Goal: Task Accomplishment & Management: Manage account settings

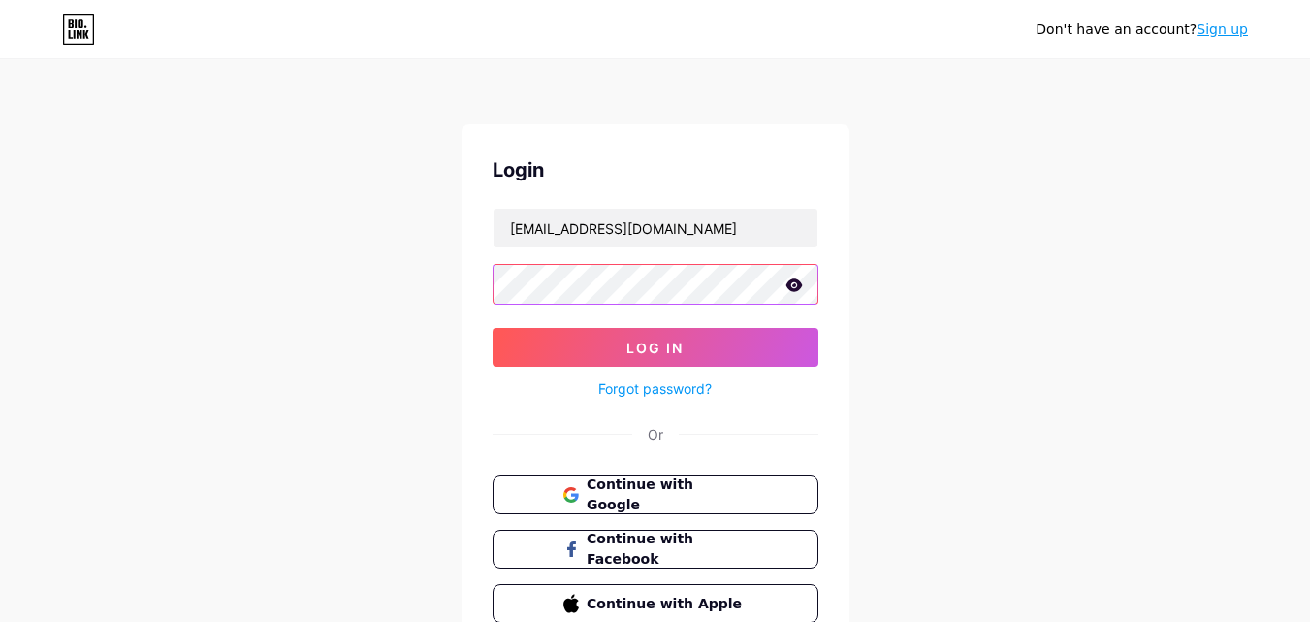
click at [493, 328] on button "Log In" at bounding box center [656, 347] width 326 height 39
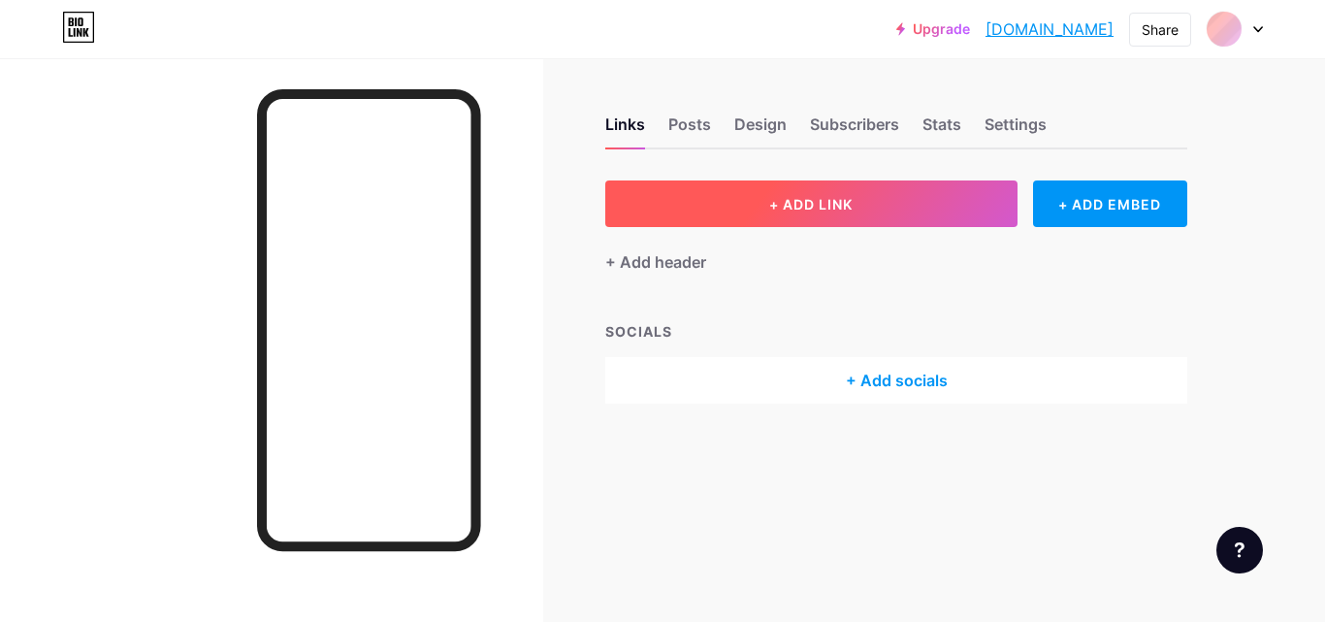
click at [696, 224] on button "+ ADD LINK" at bounding box center [811, 203] width 412 height 47
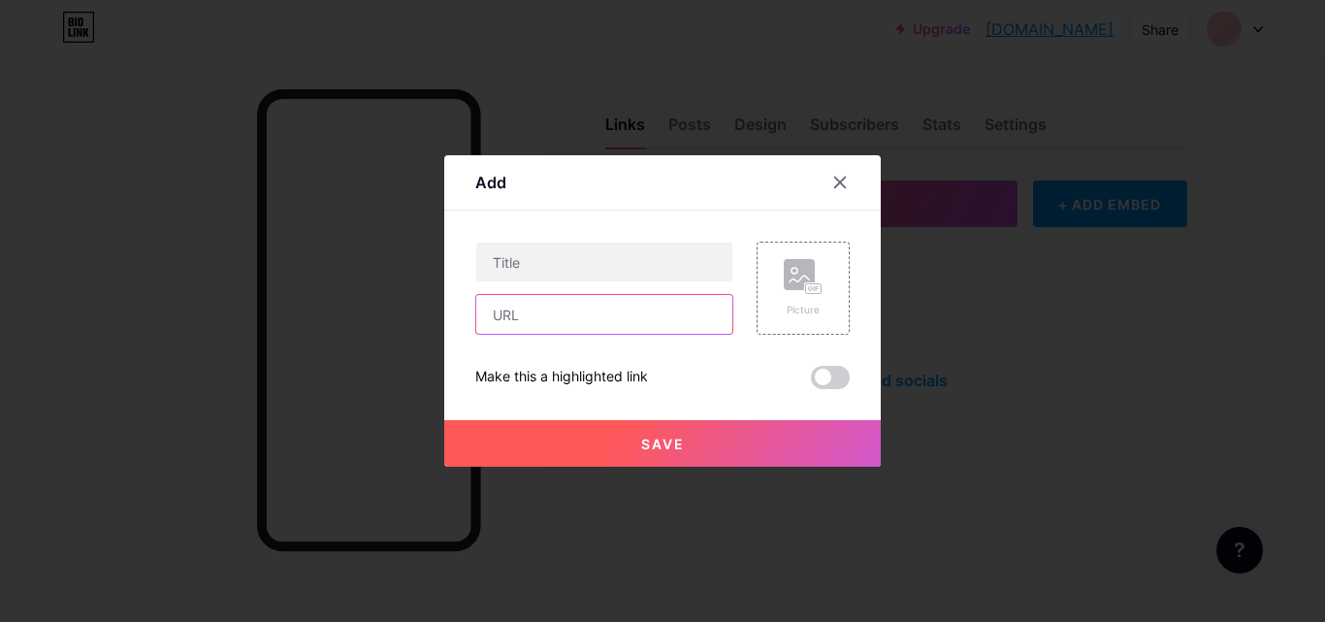
click at [670, 311] on input "text" at bounding box center [604, 314] width 256 height 39
paste input "https://new-project-26333333.created.app/"
type input "https://new-project-26333333.created.app/"
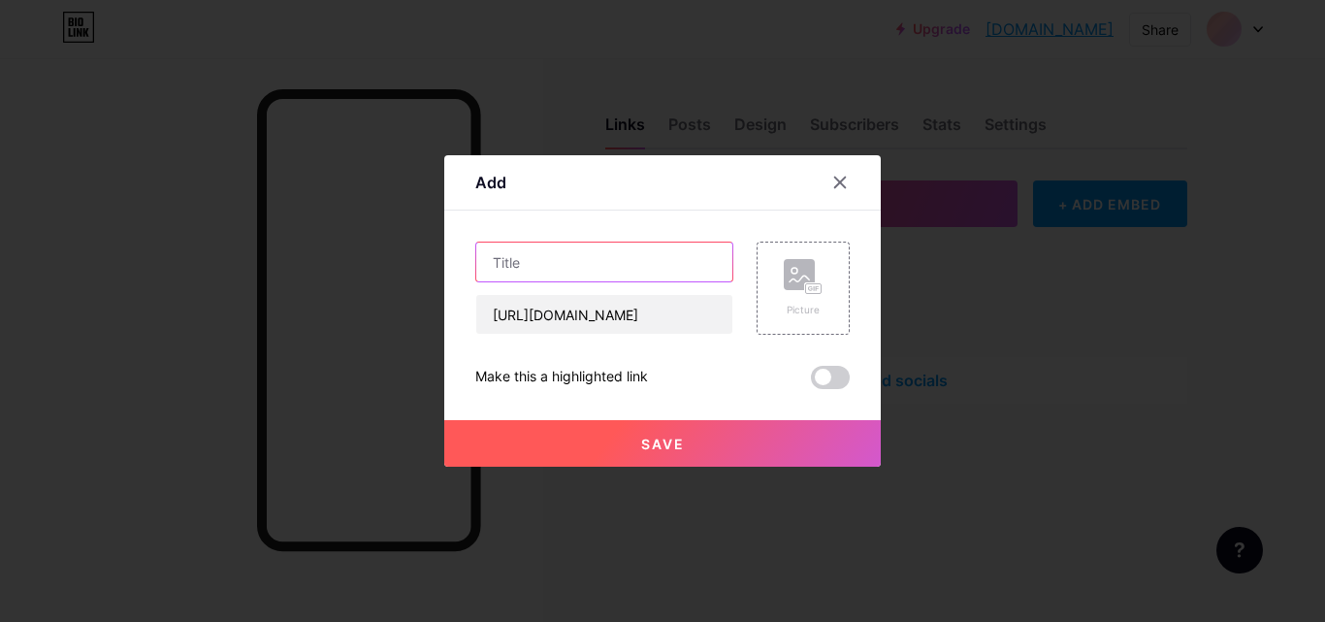
click at [681, 272] on input "text" at bounding box center [604, 262] width 256 height 39
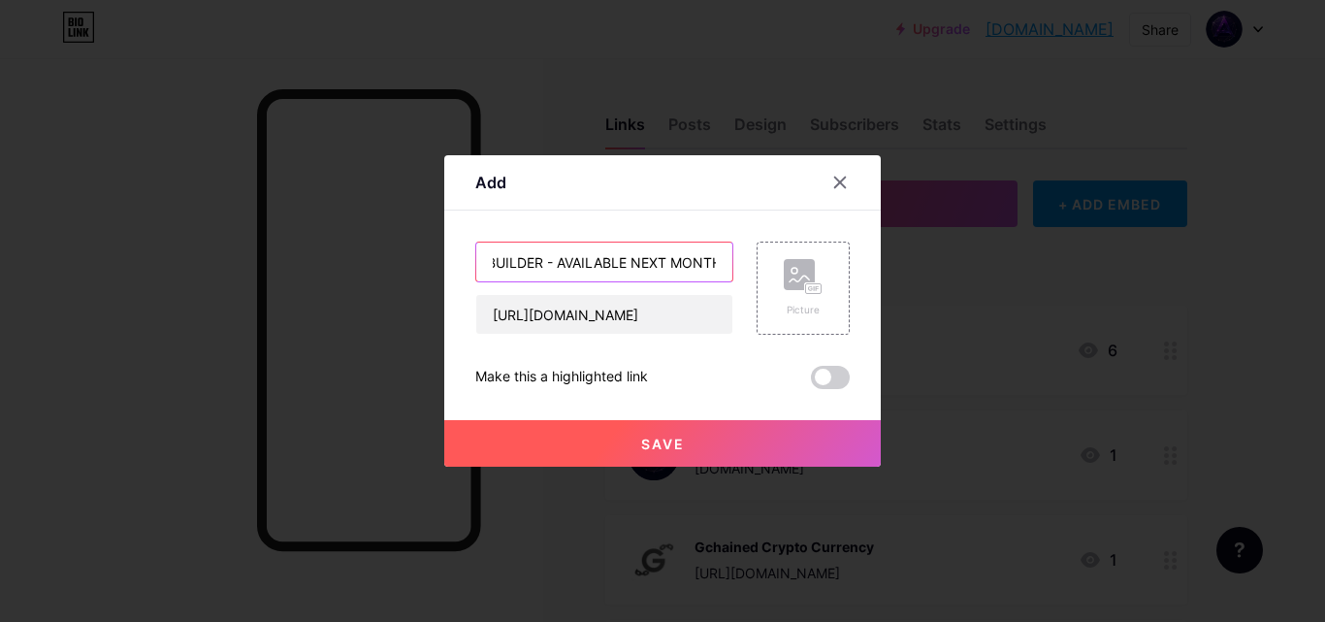
scroll to position [0, 172]
type input "AMETHYRA AI WEBSITE BUILDER - AVAILABLE NEXT MONTH"
click at [721, 443] on button "Save" at bounding box center [662, 443] width 437 height 47
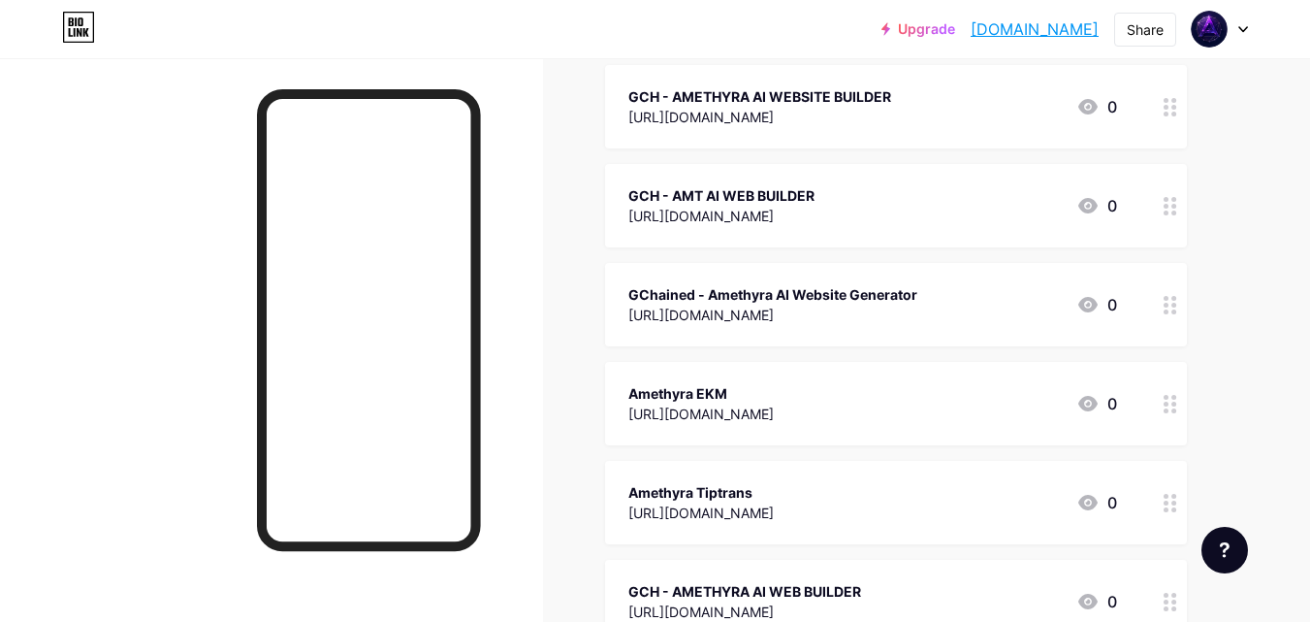
scroll to position [0, 0]
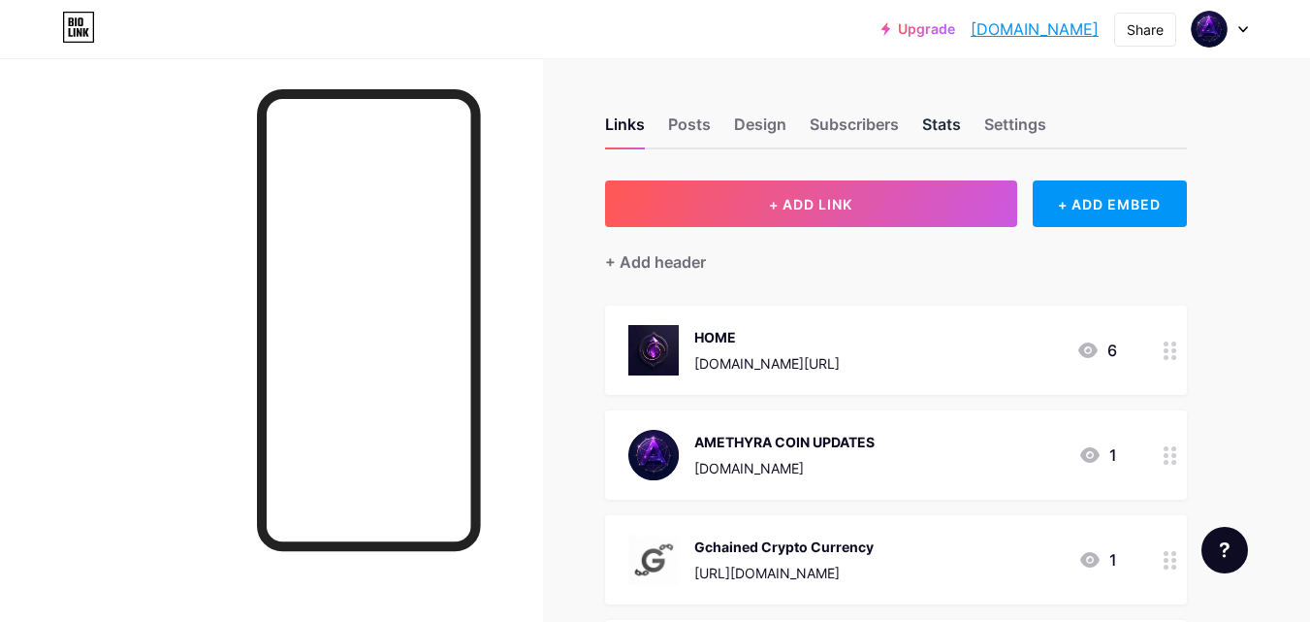
click at [940, 137] on div "Stats" at bounding box center [941, 130] width 39 height 35
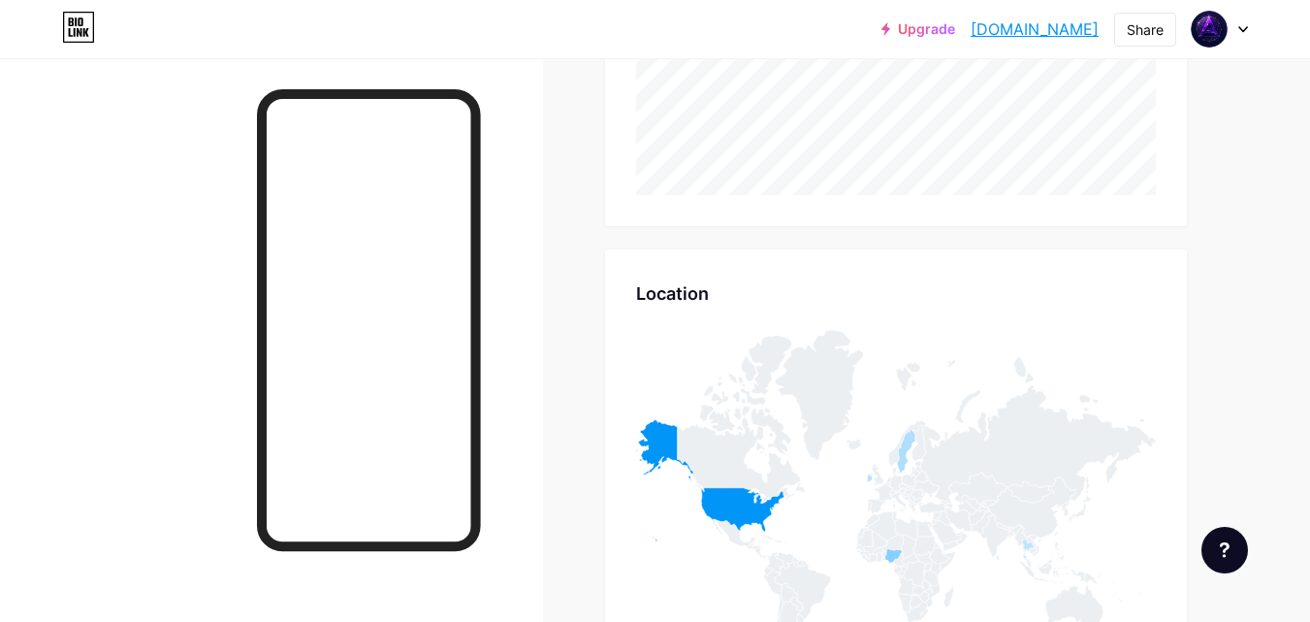
scroll to position [1552, 0]
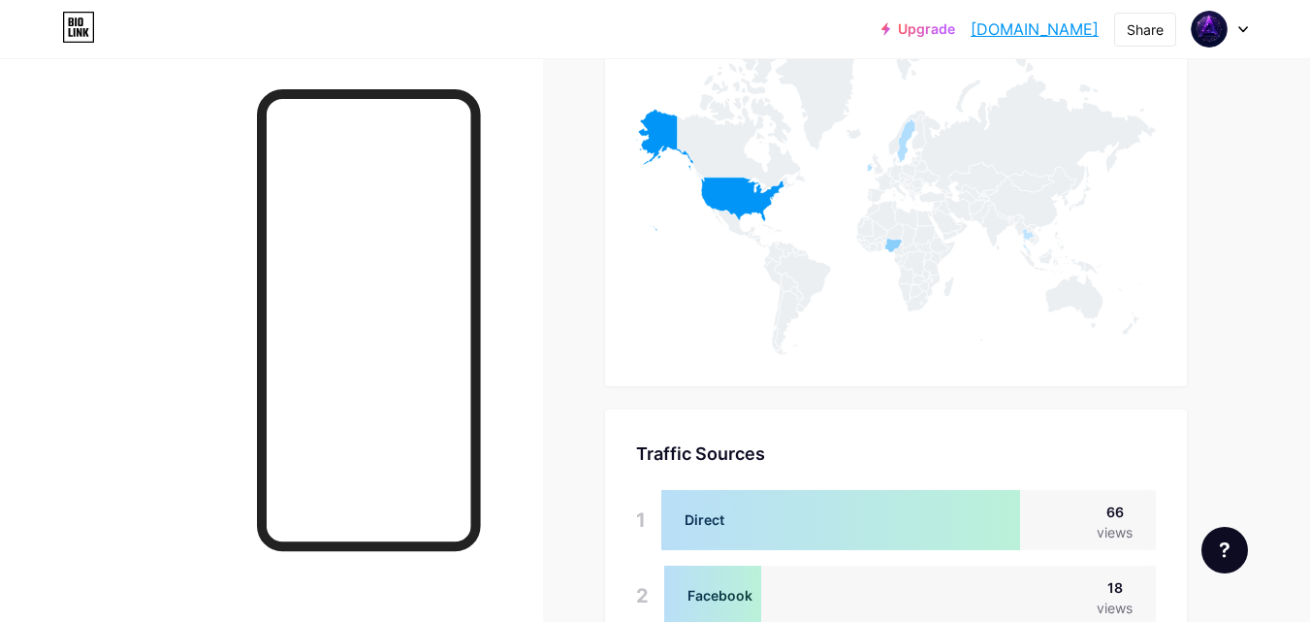
click at [1236, 34] on div at bounding box center [1220, 29] width 56 height 35
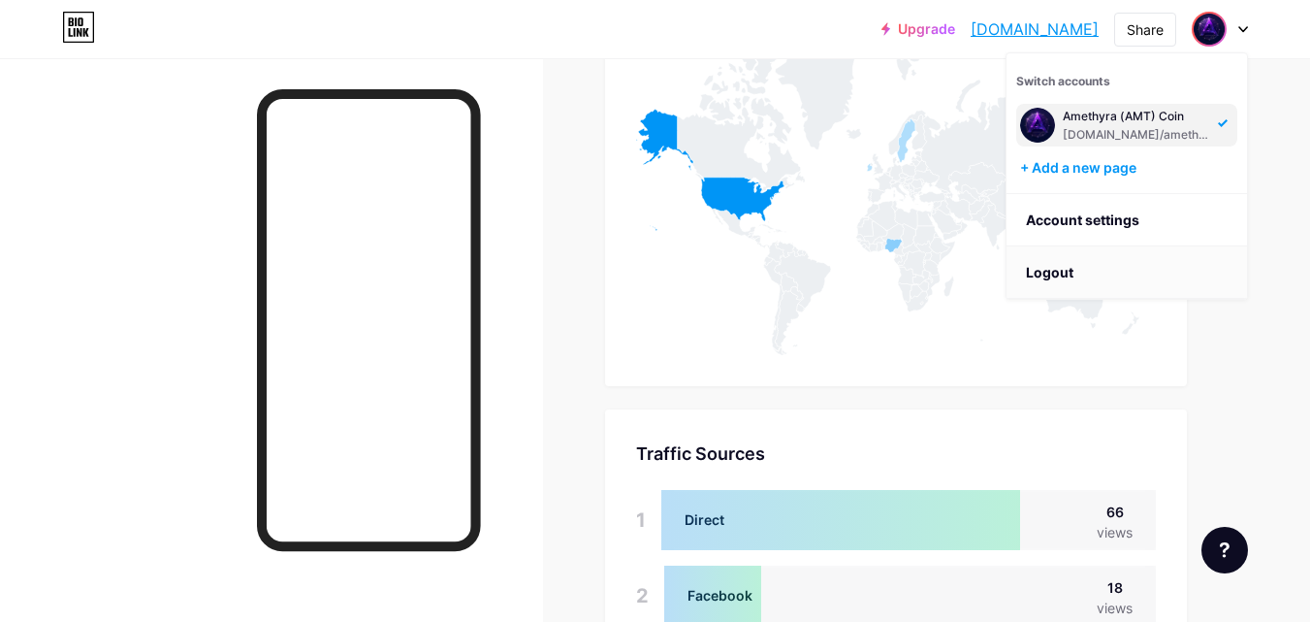
click at [1183, 271] on li "Logout" at bounding box center [1127, 272] width 241 height 52
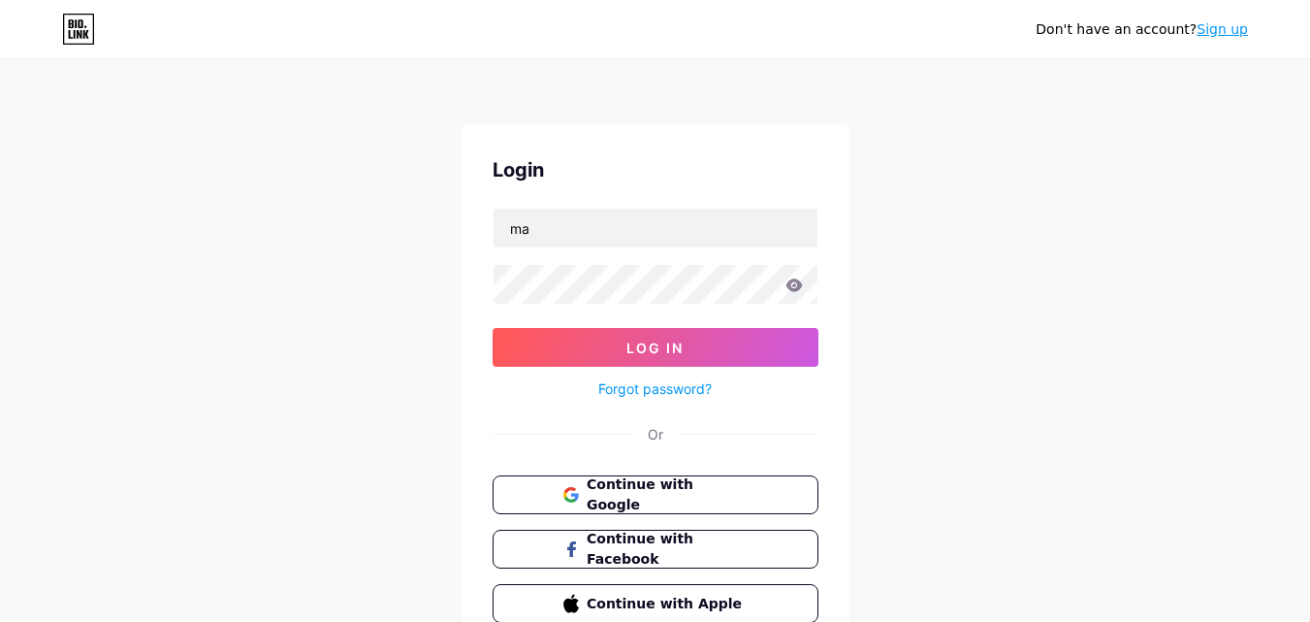
type input "[EMAIL_ADDRESS][DOMAIN_NAME]"
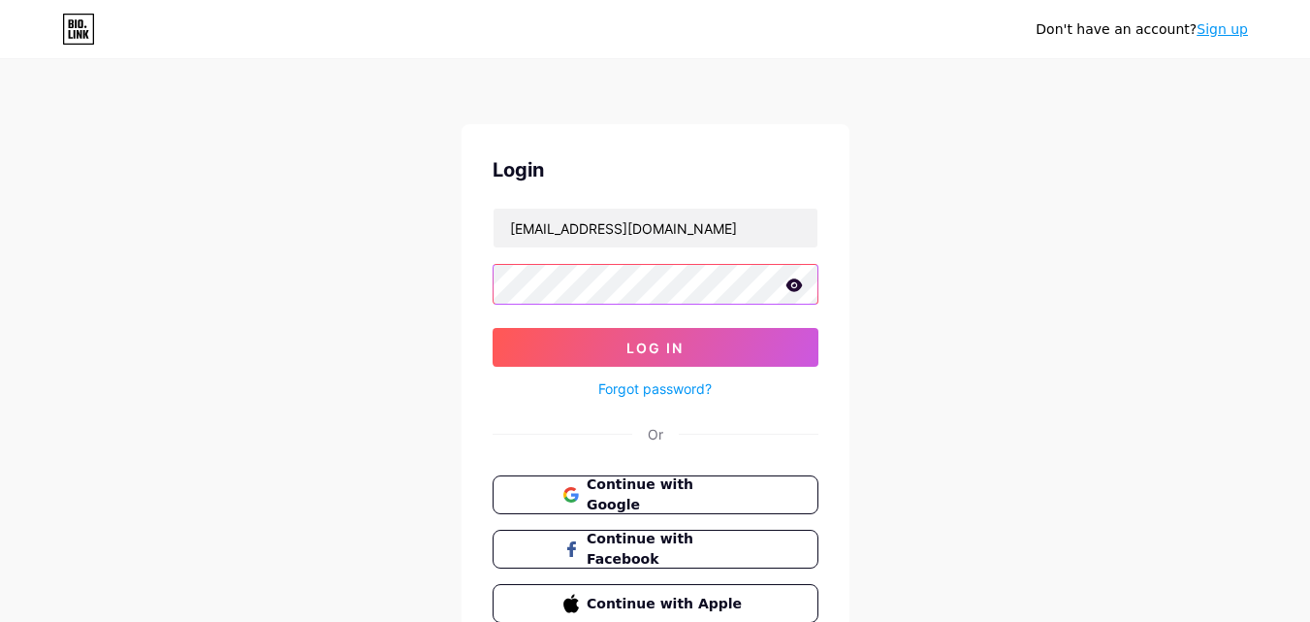
click at [493, 328] on button "Log In" at bounding box center [656, 347] width 326 height 39
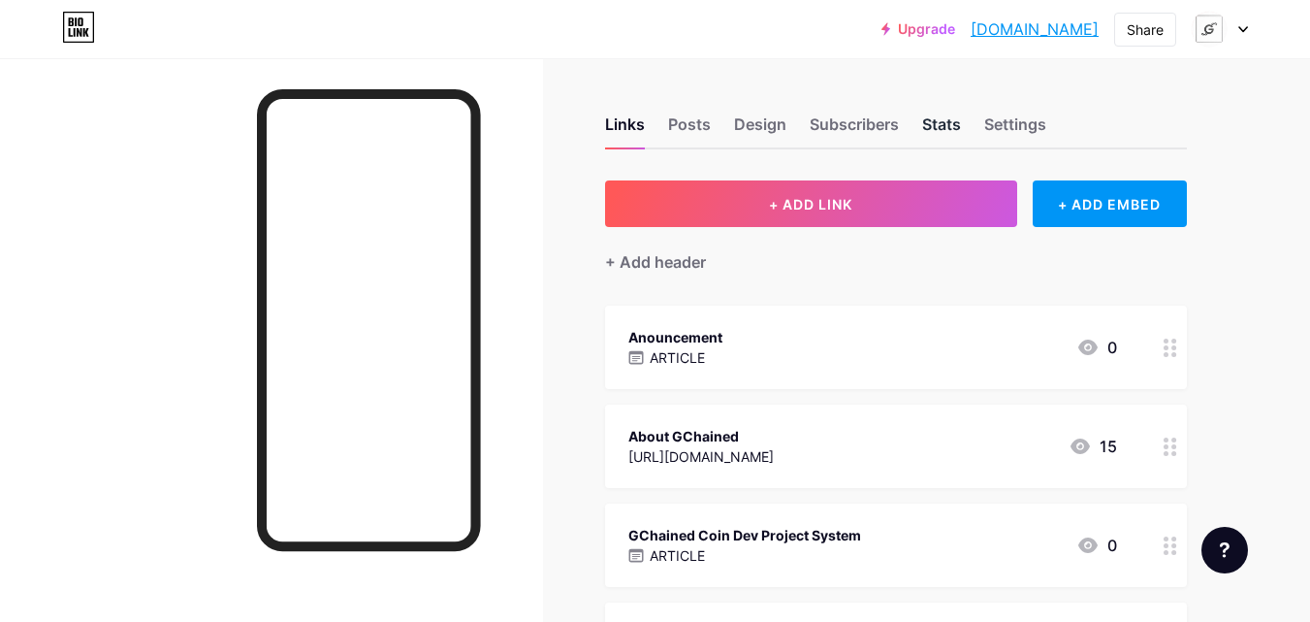
click at [947, 121] on div "Stats" at bounding box center [941, 130] width 39 height 35
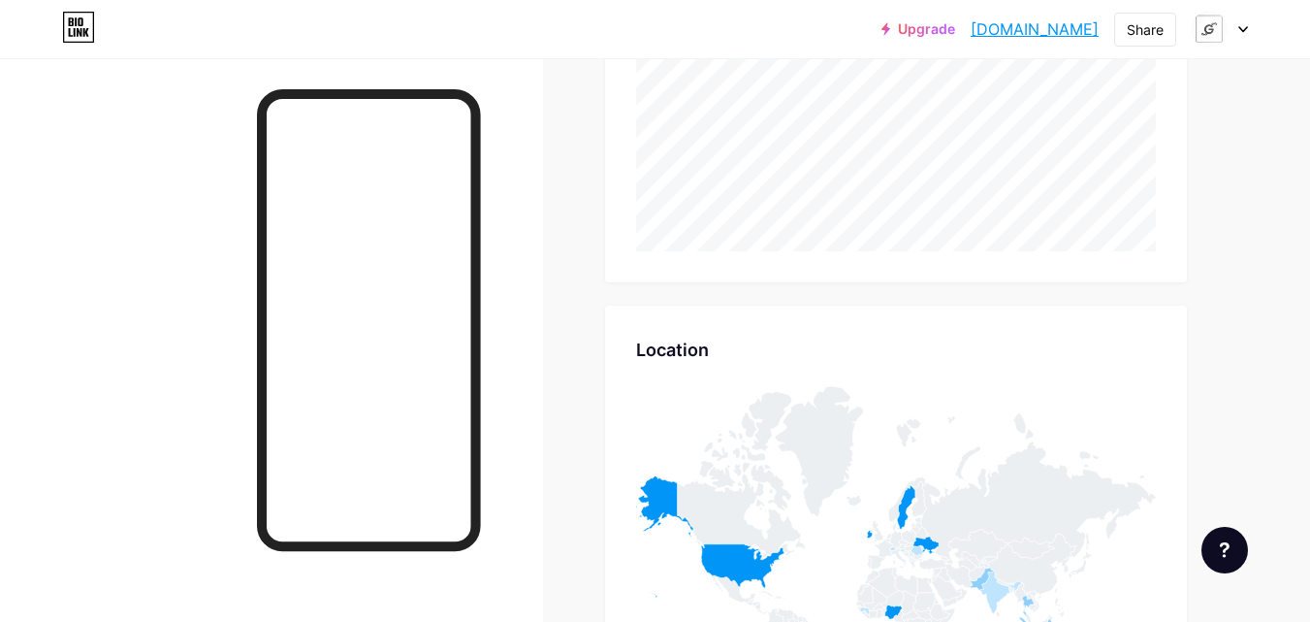
scroll to position [7915, 0]
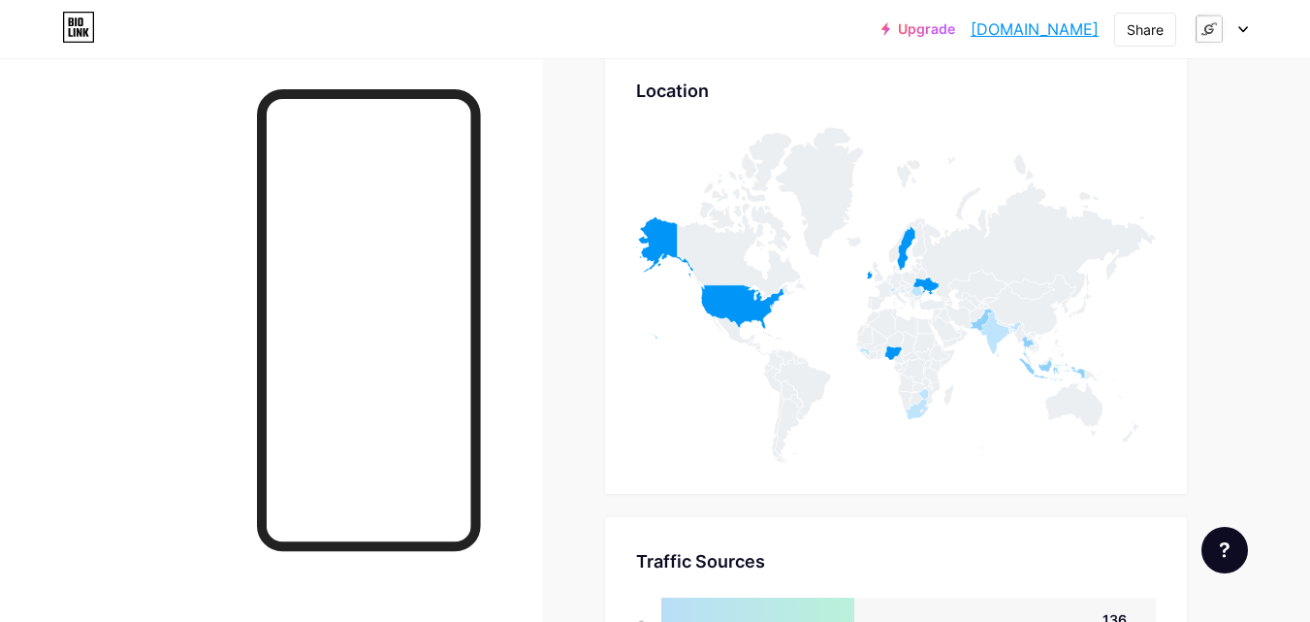
click at [1241, 34] on div at bounding box center [1220, 29] width 56 height 35
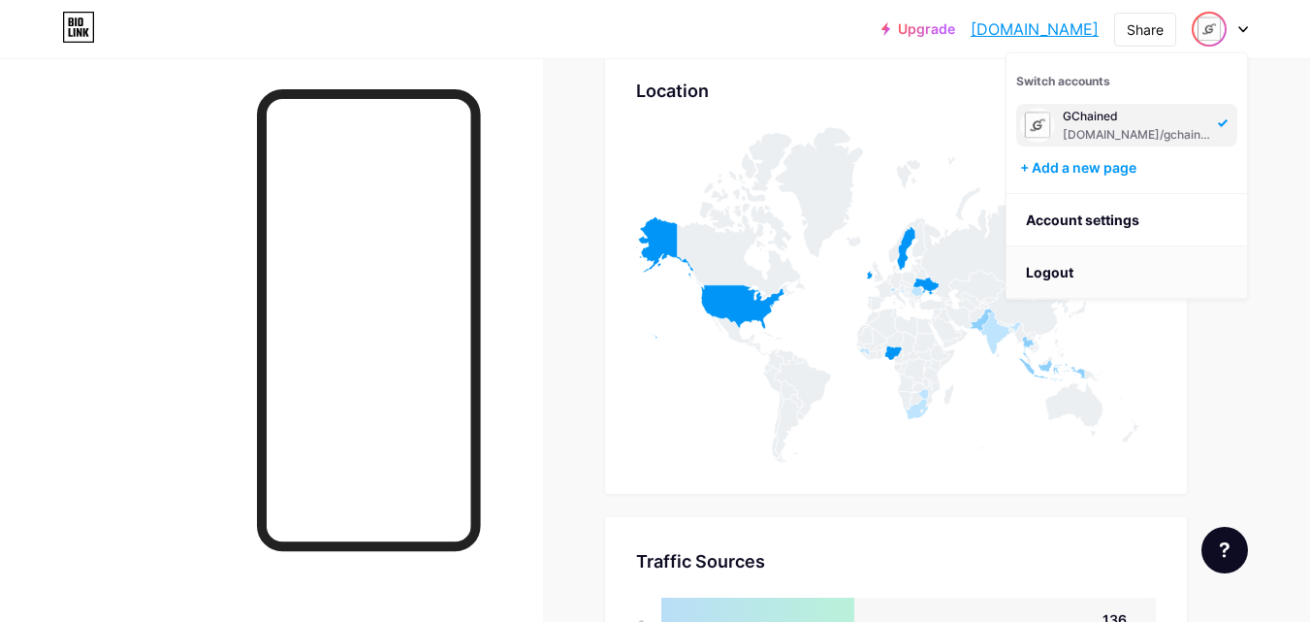
click at [1160, 275] on li "Logout" at bounding box center [1127, 272] width 241 height 52
